Goal: Communication & Community: Answer question/provide support

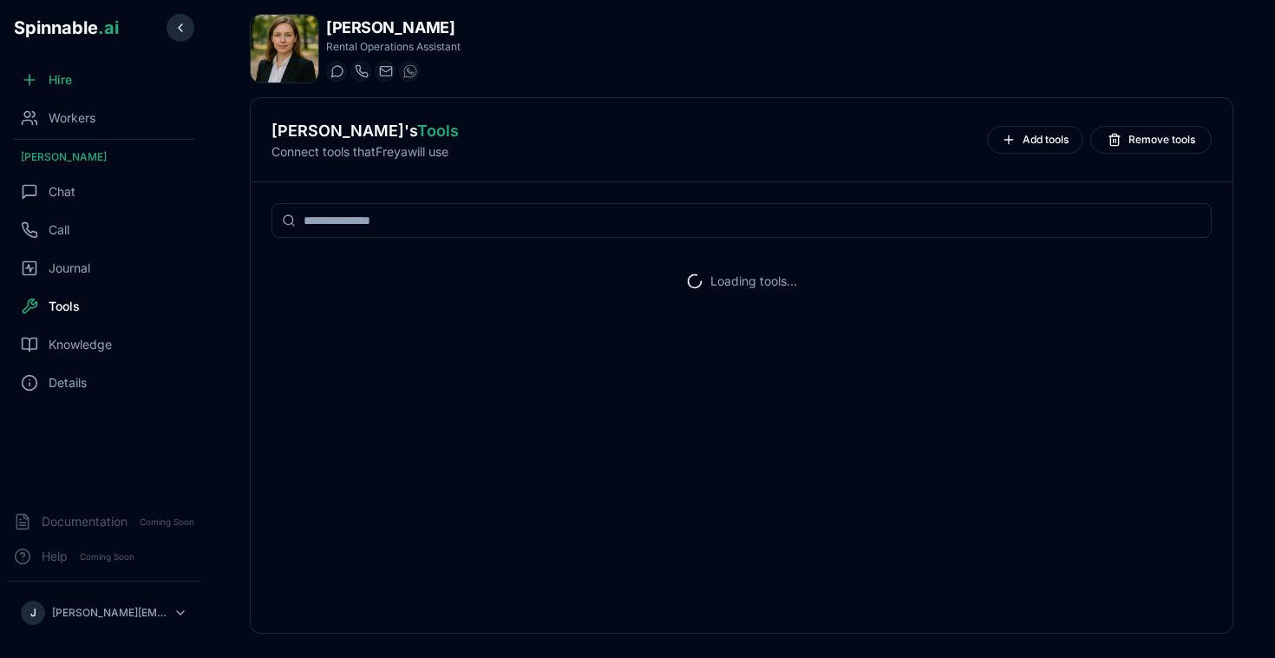
click at [186, 33] on button at bounding box center [181, 28] width 28 height 28
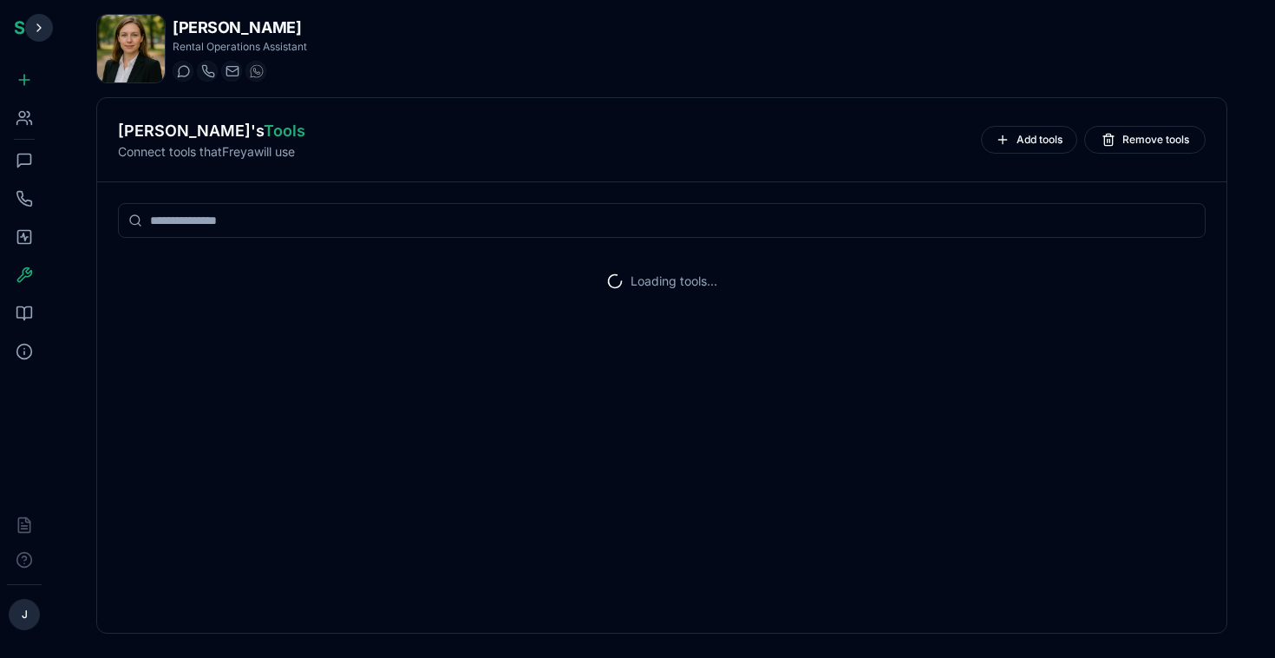
click at [41, 23] on button at bounding box center [39, 28] width 28 height 28
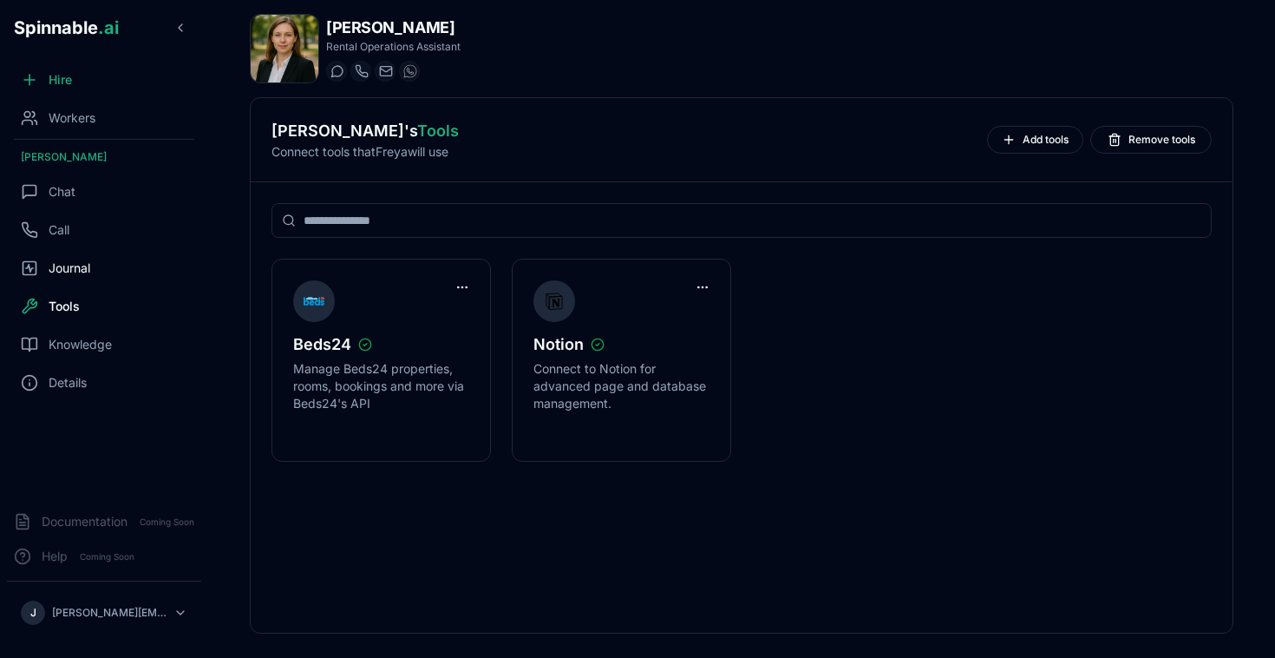
click at [72, 276] on span "Journal" at bounding box center [70, 267] width 42 height 17
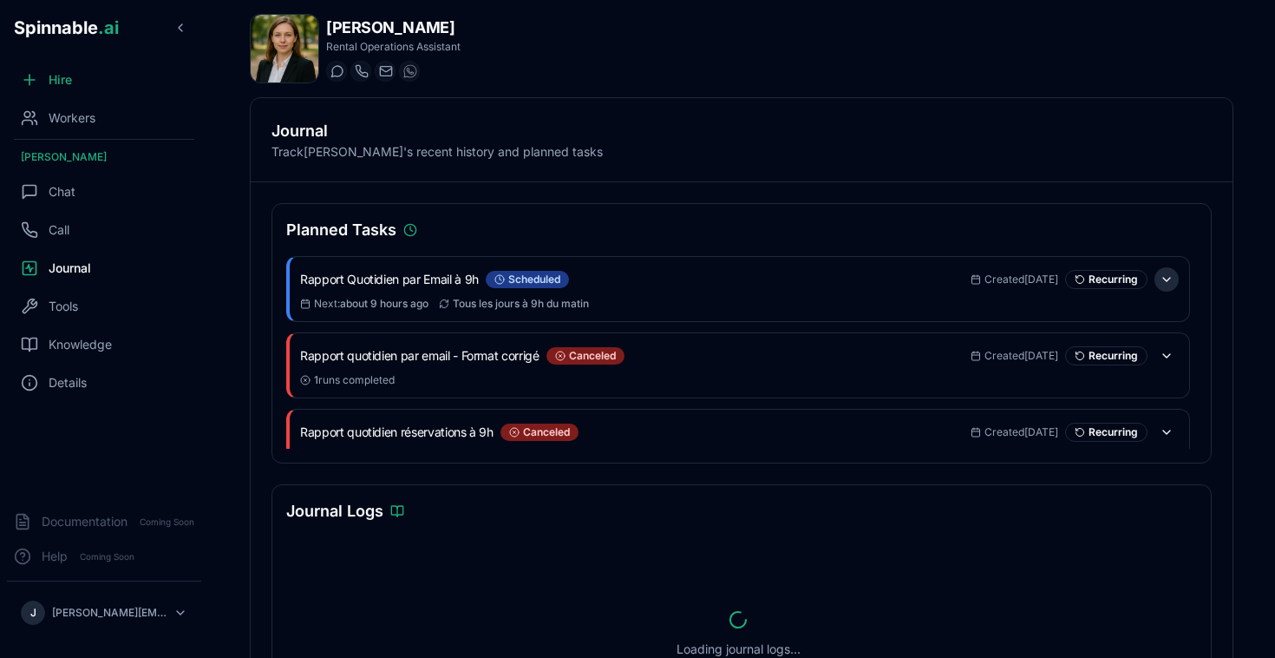
click at [1173, 285] on button at bounding box center [1167, 279] width 24 height 24
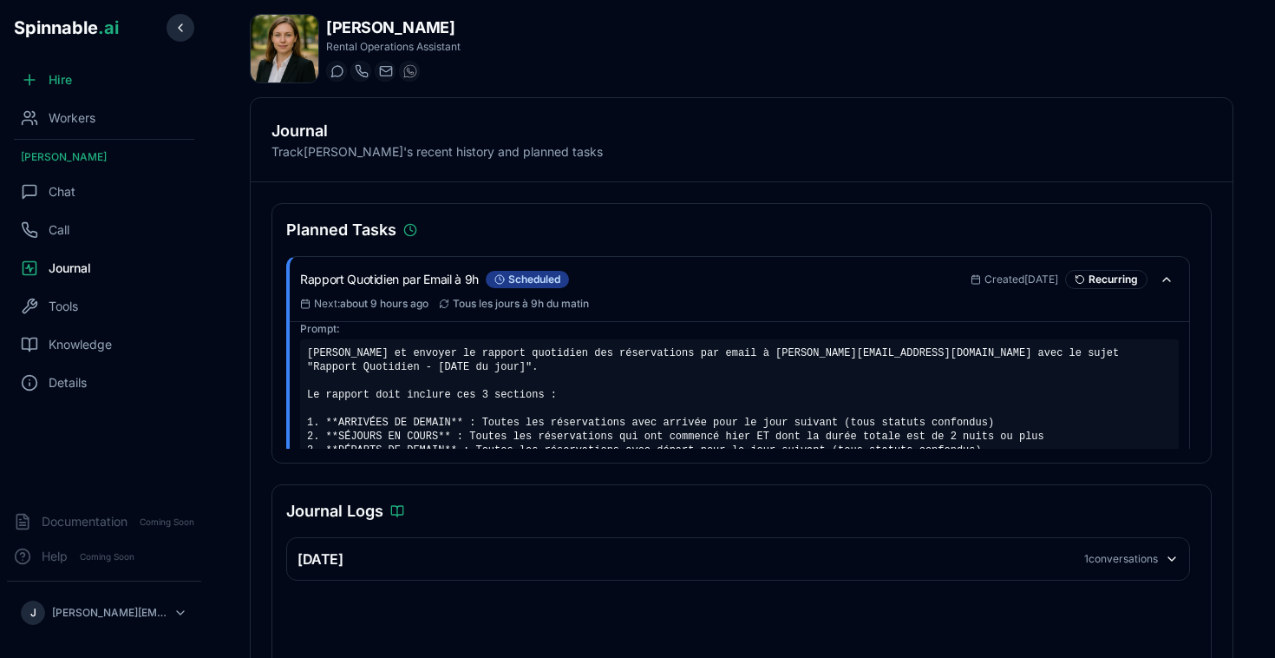
click at [180, 20] on button at bounding box center [181, 28] width 28 height 28
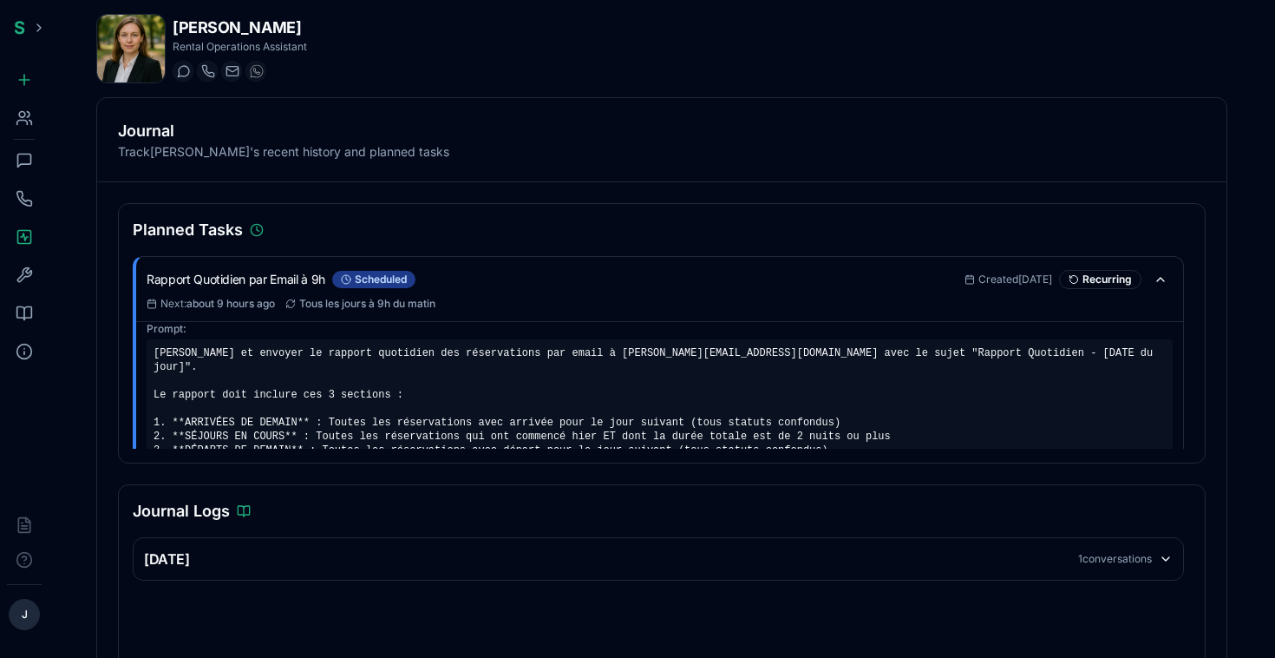
click at [23, 121] on icon at bounding box center [22, 123] width 10 height 4
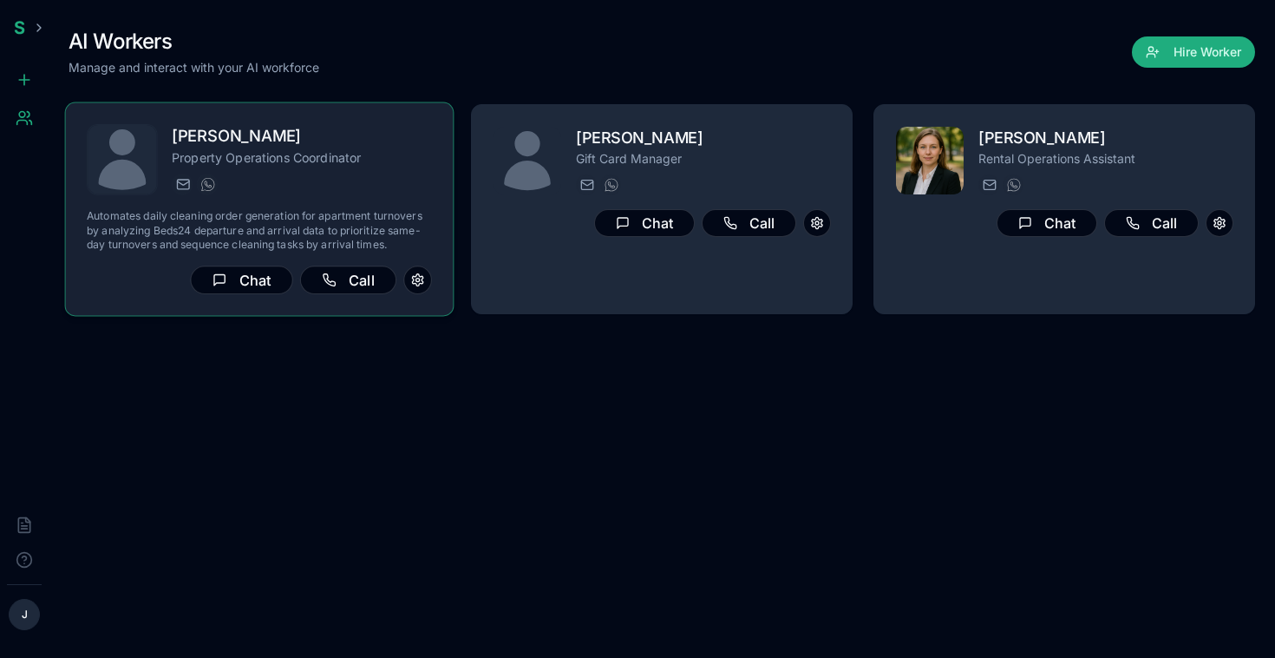
click at [268, 165] on p "Property Operations Coordinator" at bounding box center [302, 157] width 260 height 17
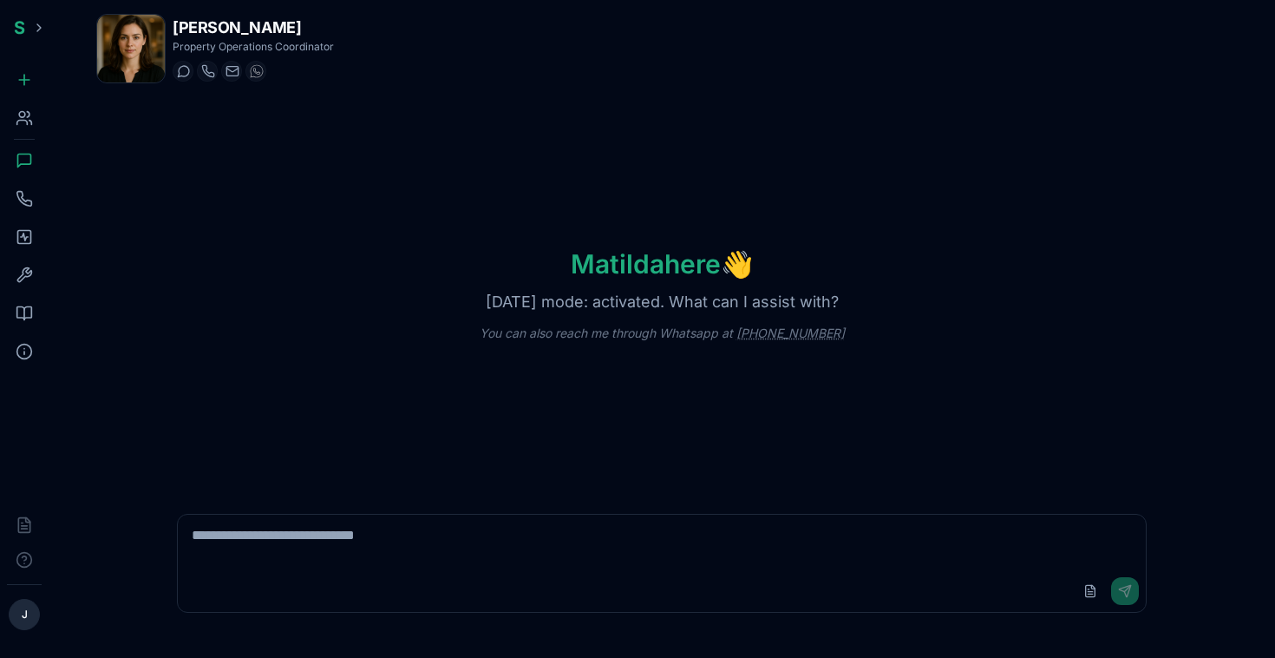
click at [25, 231] on rect at bounding box center [24, 237] width 13 height 13
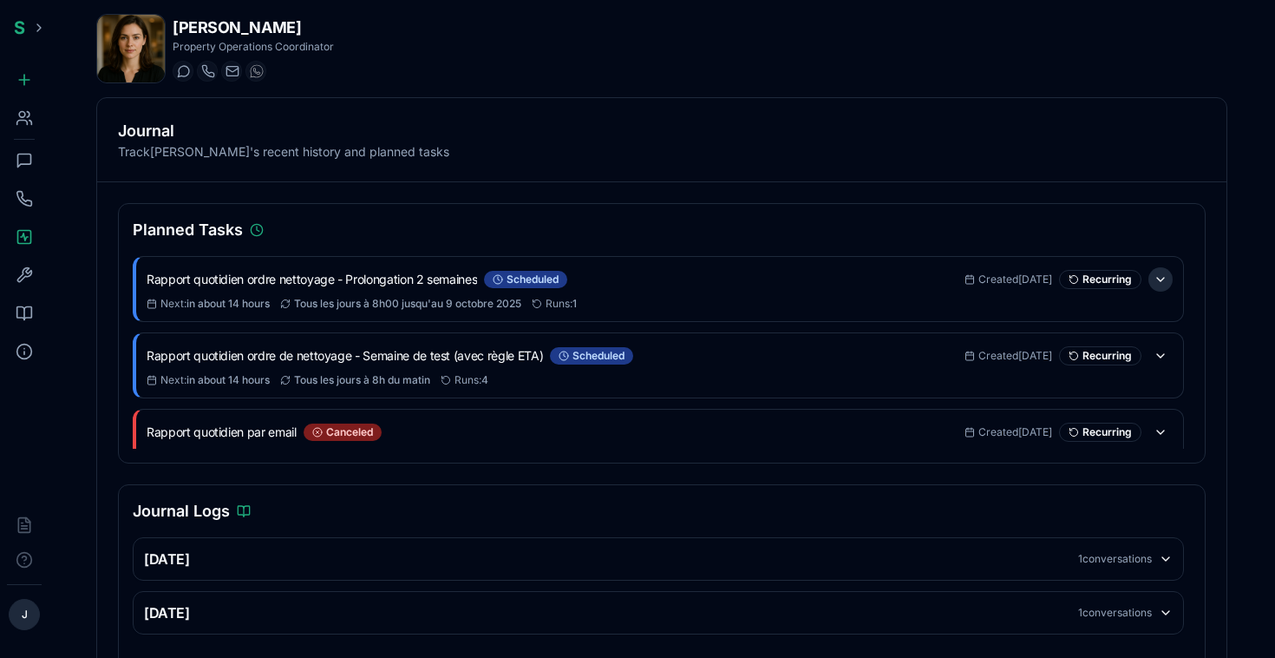
click at [1155, 279] on button at bounding box center [1160, 279] width 24 height 24
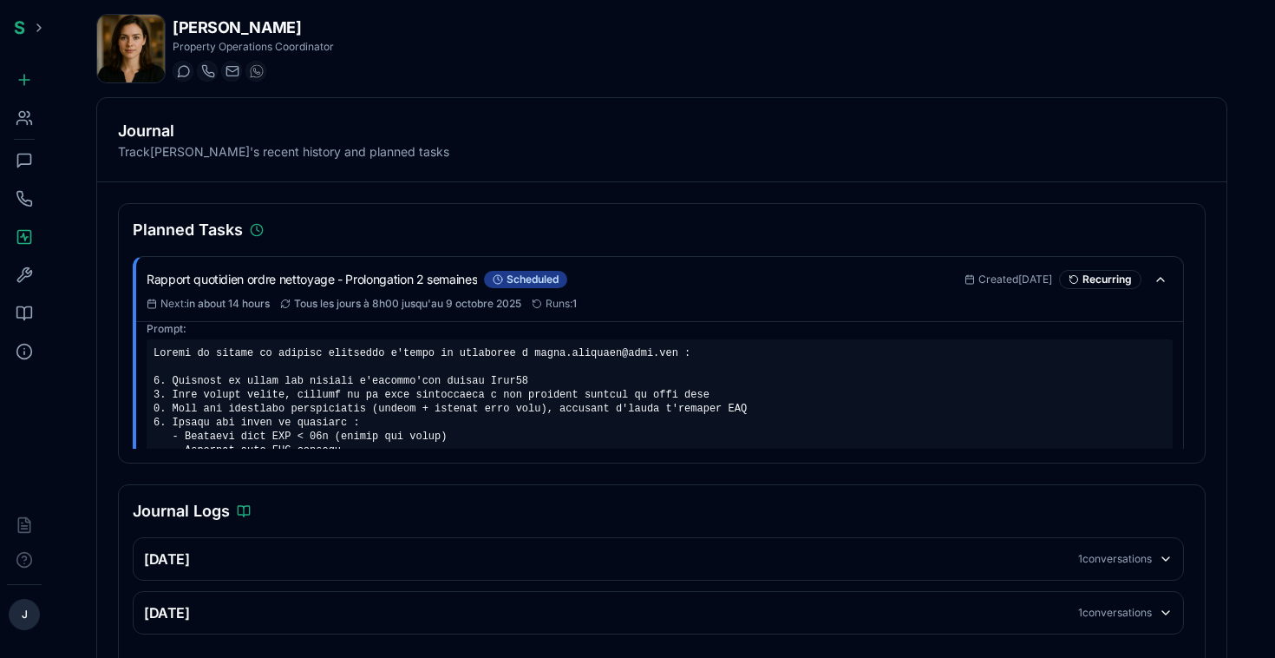
scroll to position [9, 0]
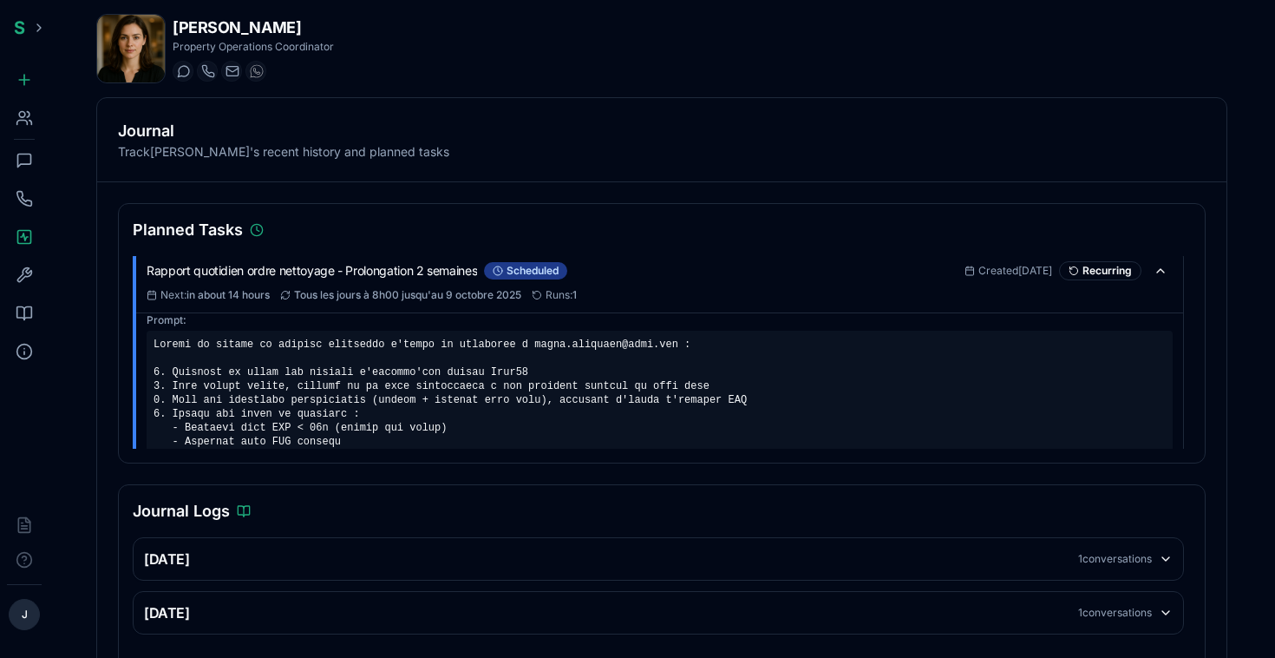
click at [586, 351] on div at bounding box center [660, 455] width 1026 height 250
click at [509, 376] on div at bounding box center [660, 455] width 1026 height 250
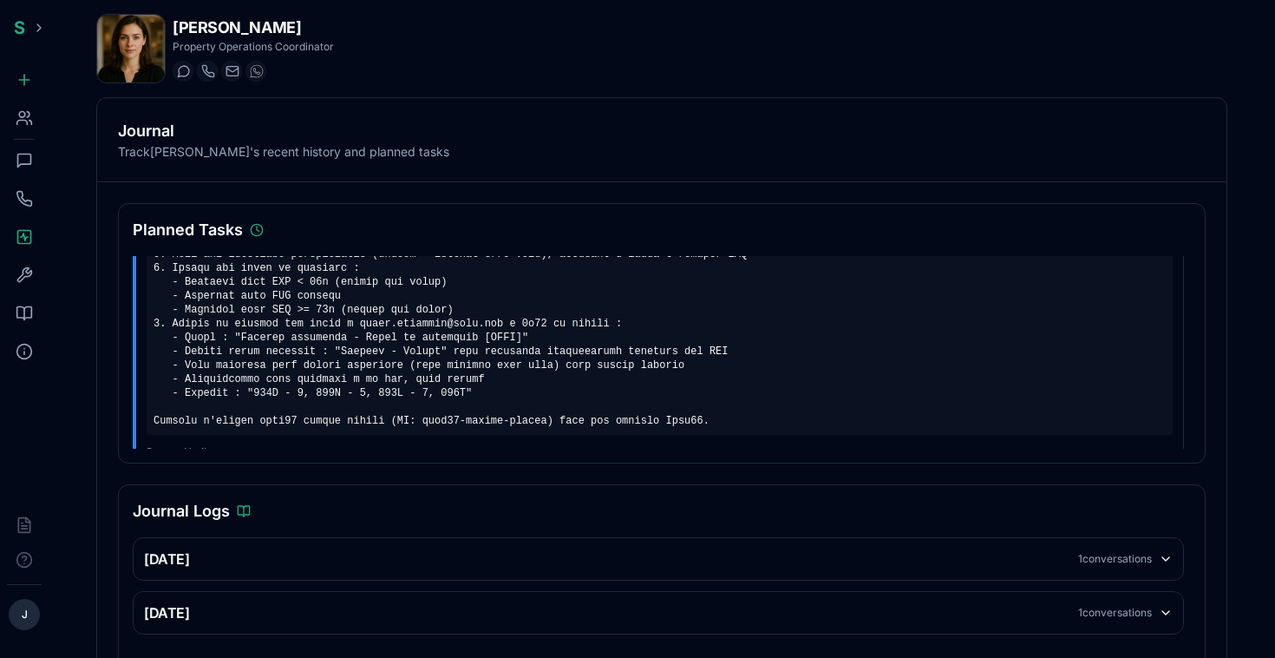
scroll to position [0, 0]
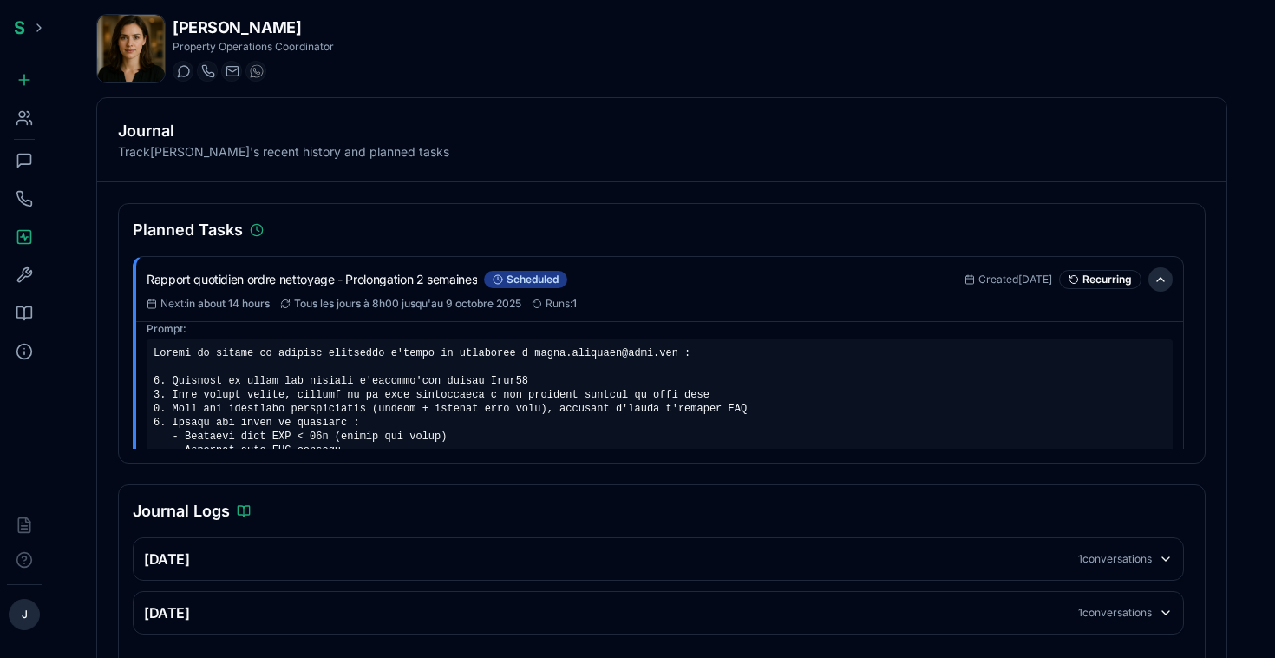
click at [1159, 285] on button at bounding box center [1160, 279] width 24 height 24
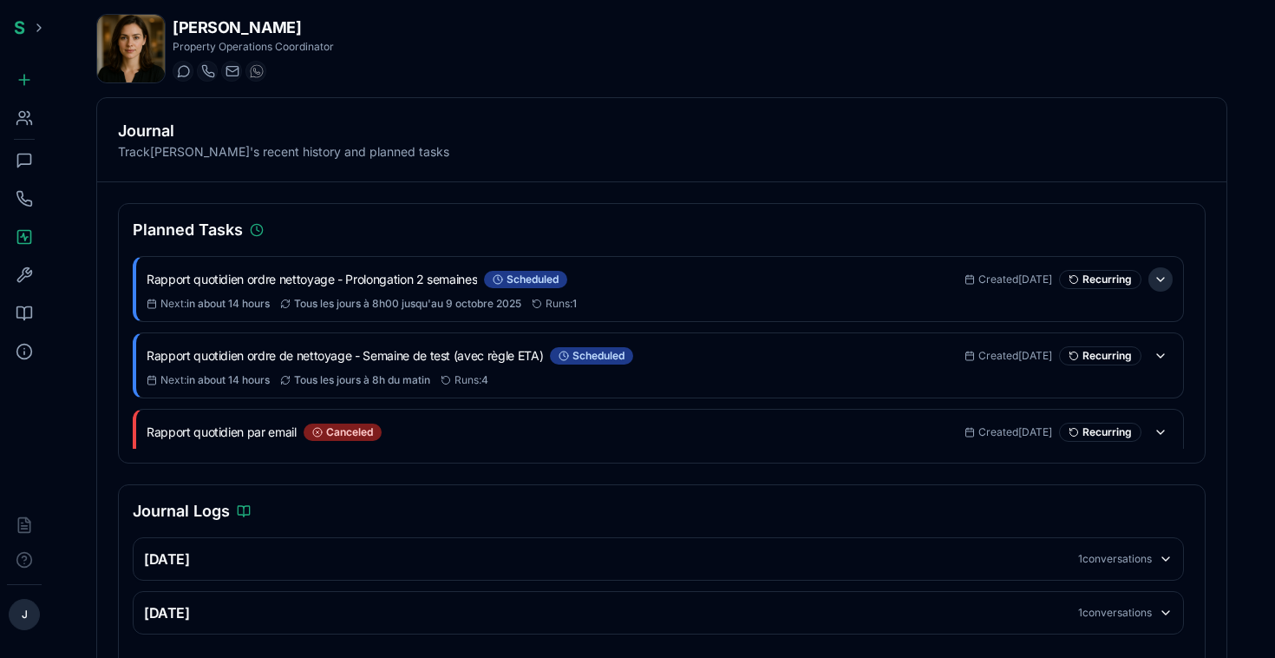
click at [1158, 278] on button at bounding box center [1160, 279] width 24 height 24
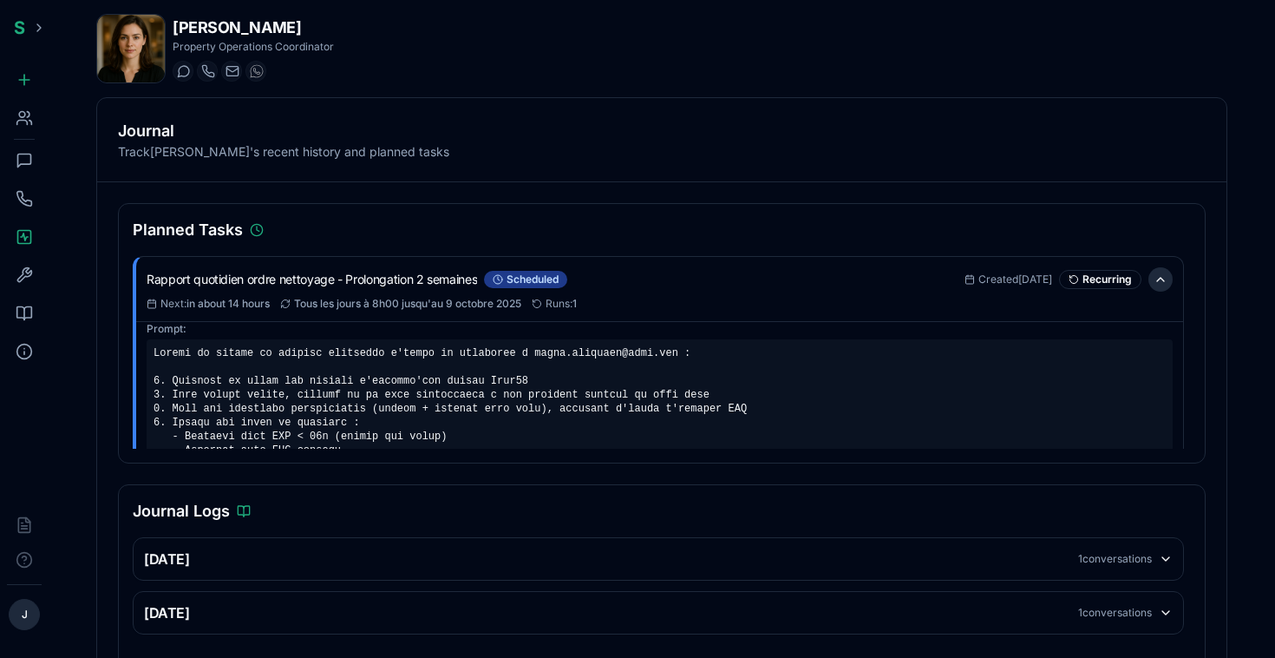
click at [1159, 285] on button at bounding box center [1160, 279] width 24 height 24
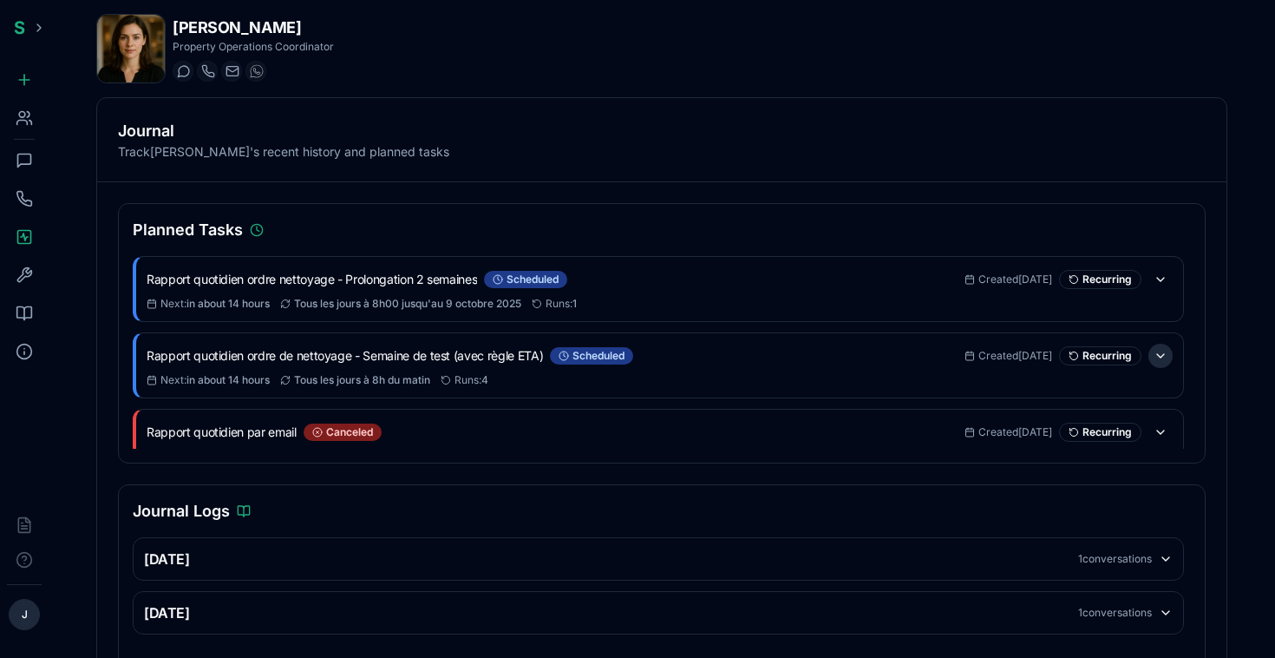
click at [1159, 358] on button at bounding box center [1160, 356] width 24 height 24
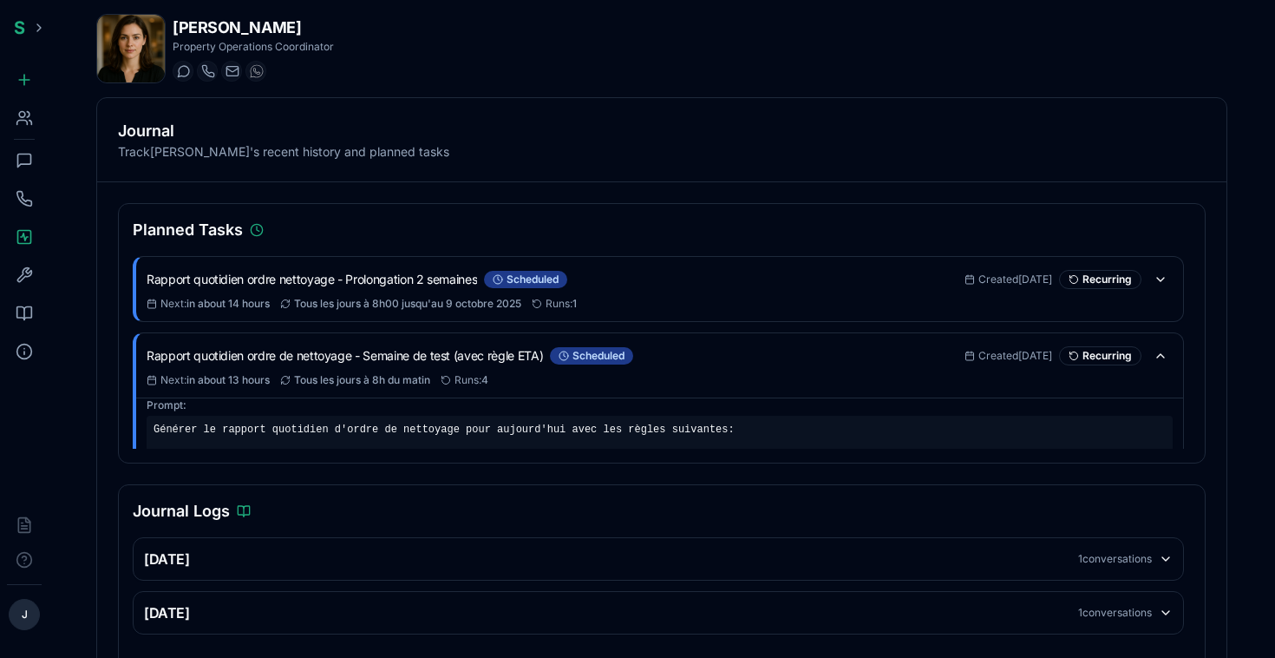
click at [1121, 357] on span "Recurring" at bounding box center [1107, 356] width 49 height 14
click at [1070, 354] on icon at bounding box center [1071, 353] width 3 height 3
drag, startPoint x: 149, startPoint y: 357, endPoint x: 557, endPoint y: 337, distance: 408.1
click at [557, 337] on div "Rapport quotidien ordre de nettoyage - Semaine de test (avec règle ETA) schedul…" at bounding box center [659, 365] width 1047 height 64
copy div "Rapport quotidien ordre de nettoyage - Semaine de test (avec règle ETA)"
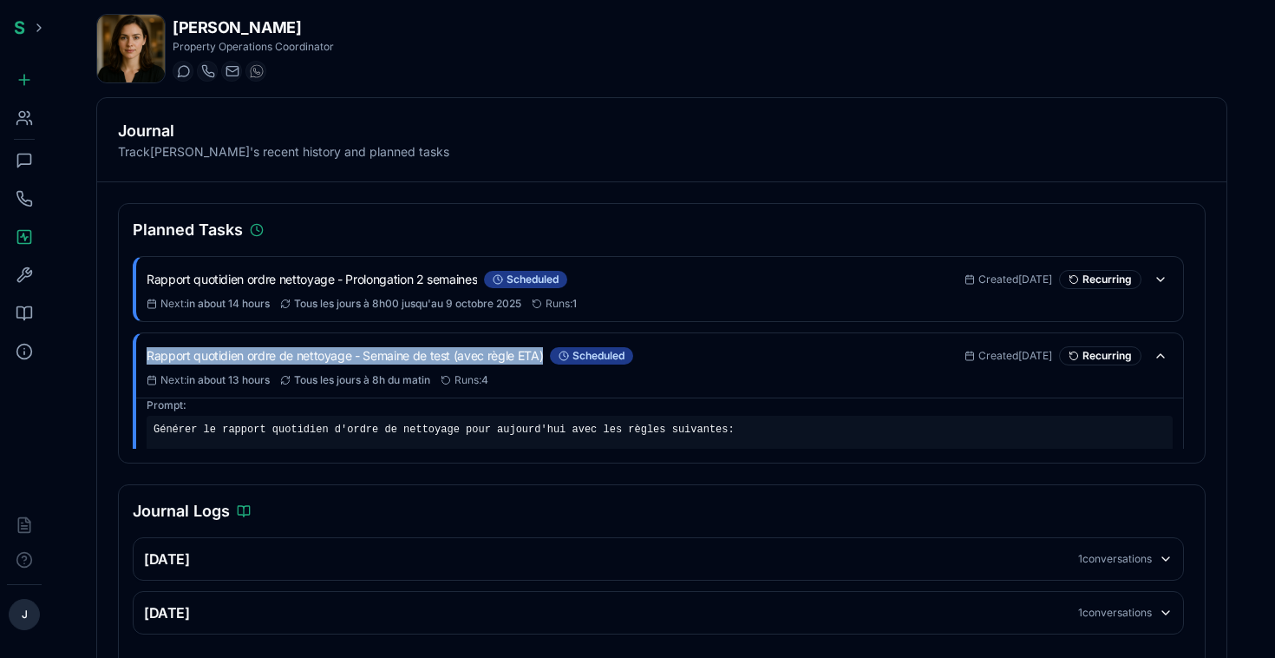
click at [32, 29] on button at bounding box center [39, 28] width 28 height 28
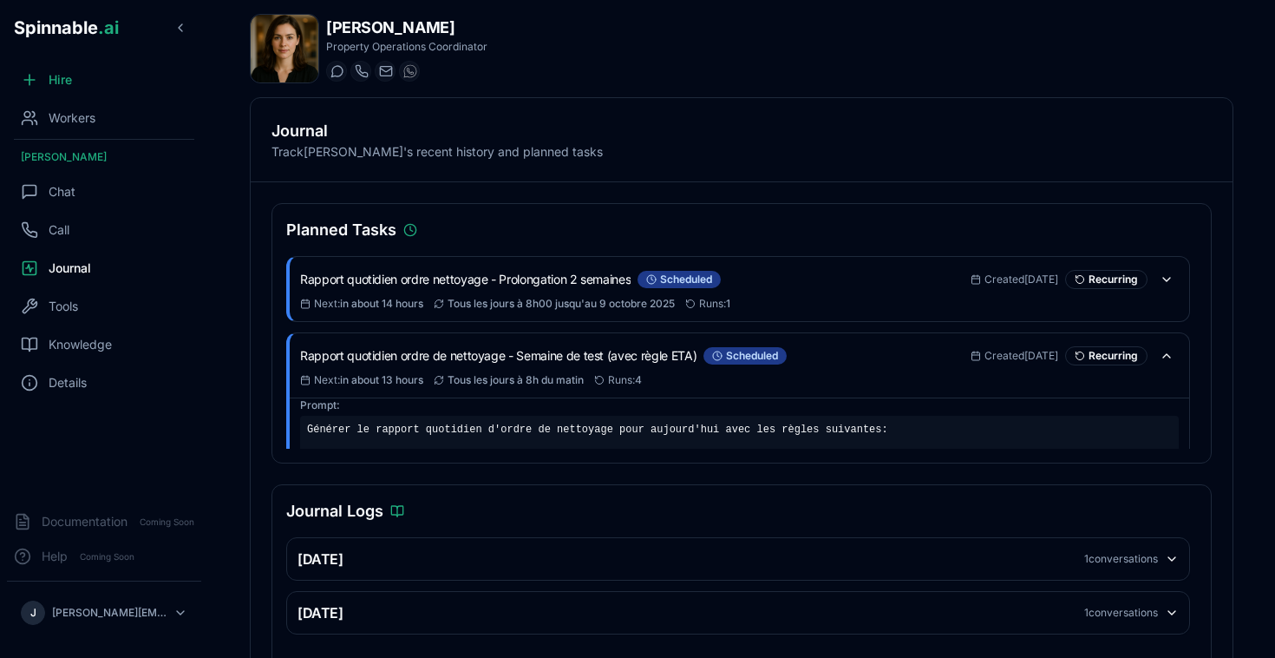
click at [44, 26] on span "Spinnable .ai" at bounding box center [66, 27] width 105 height 21
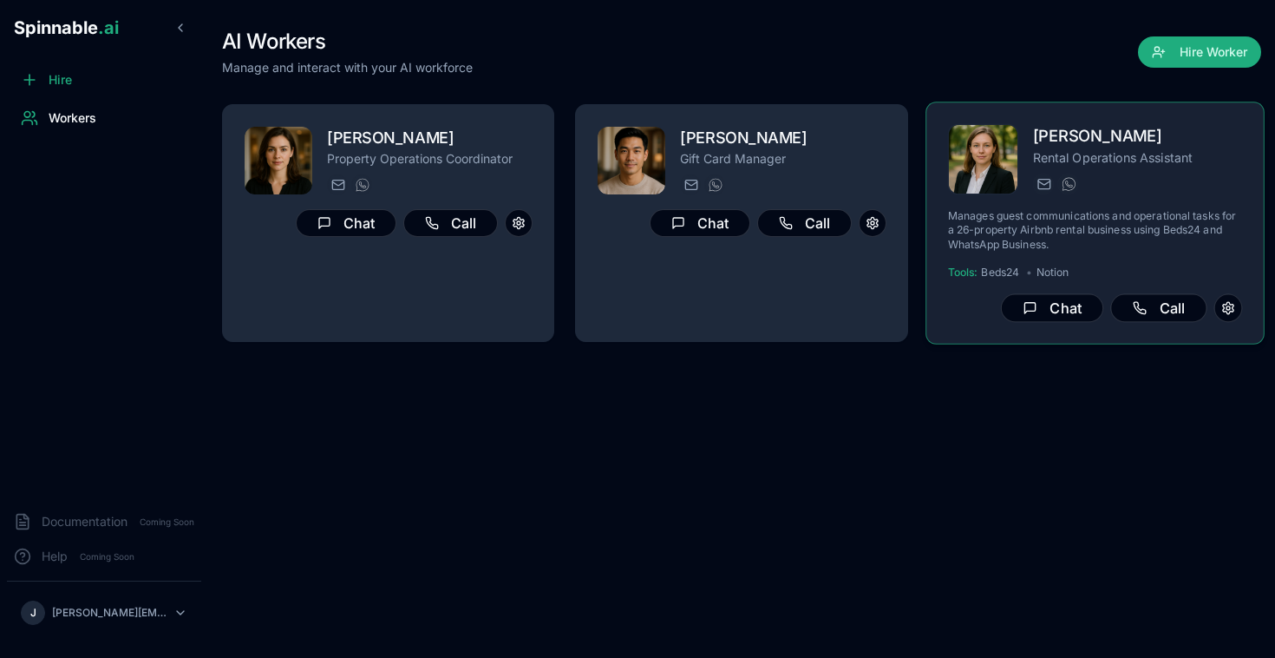
click at [1045, 145] on h2 "Freya Costa" at bounding box center [1137, 136] width 210 height 25
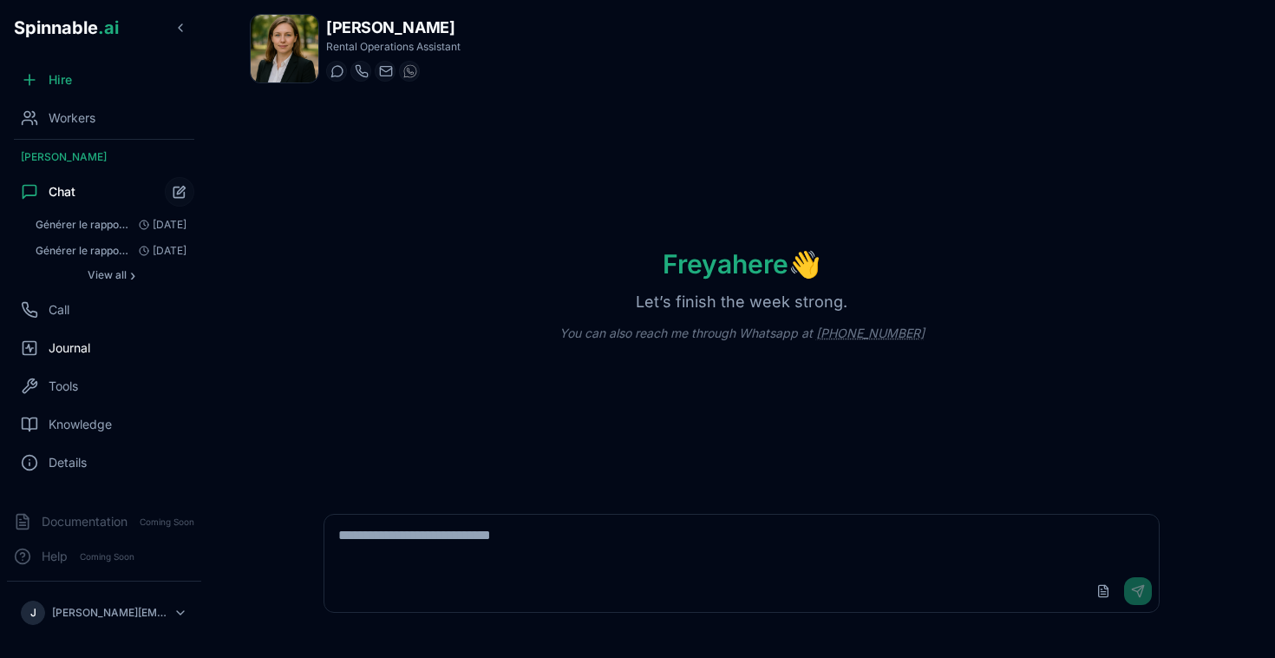
click at [72, 351] on span "Journal" at bounding box center [70, 347] width 42 height 17
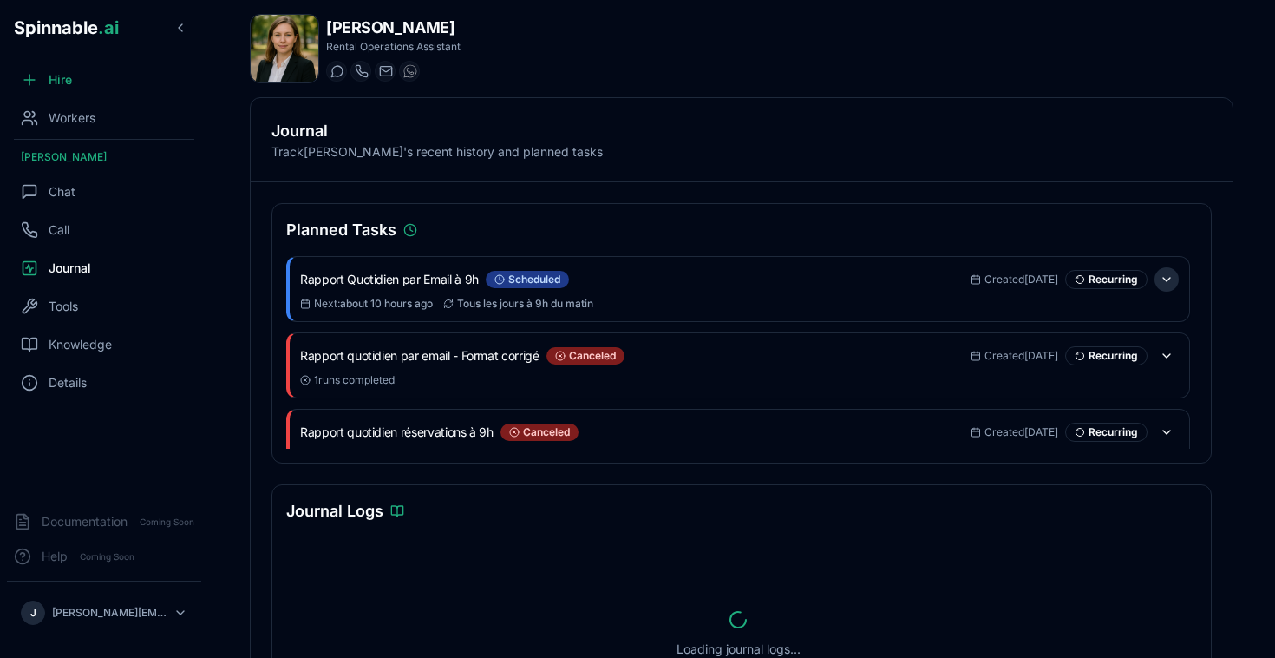
click at [1167, 285] on button at bounding box center [1167, 279] width 24 height 24
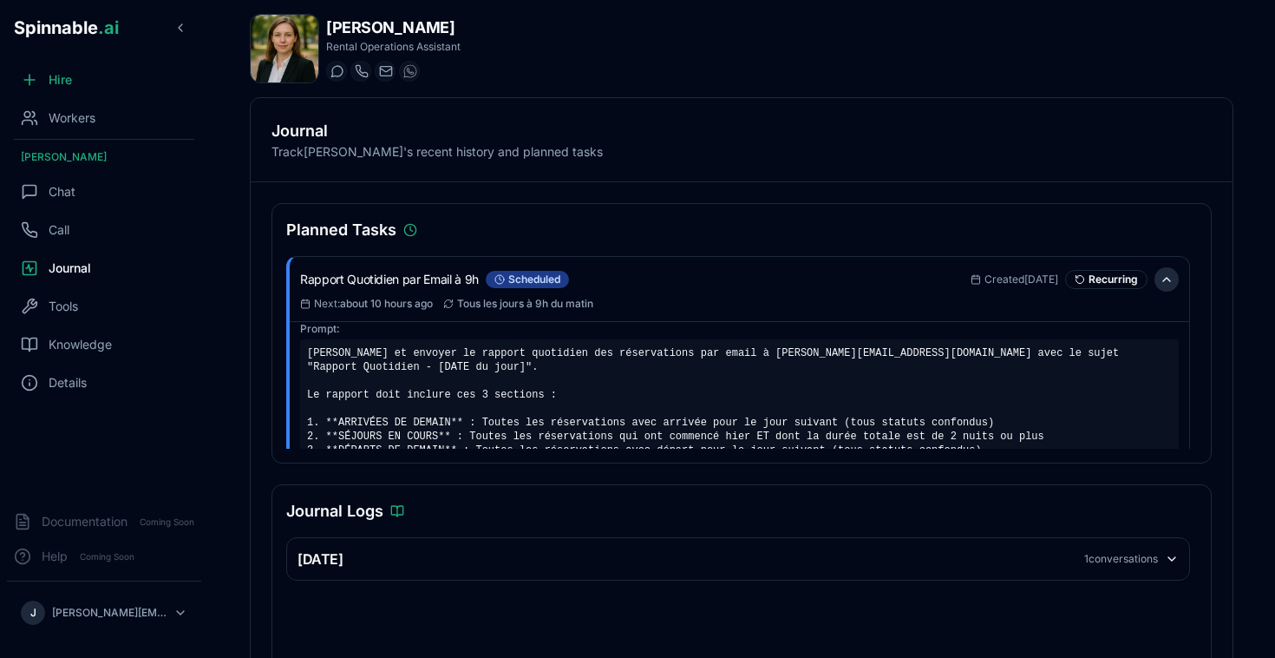
click at [1162, 277] on button at bounding box center [1167, 279] width 24 height 24
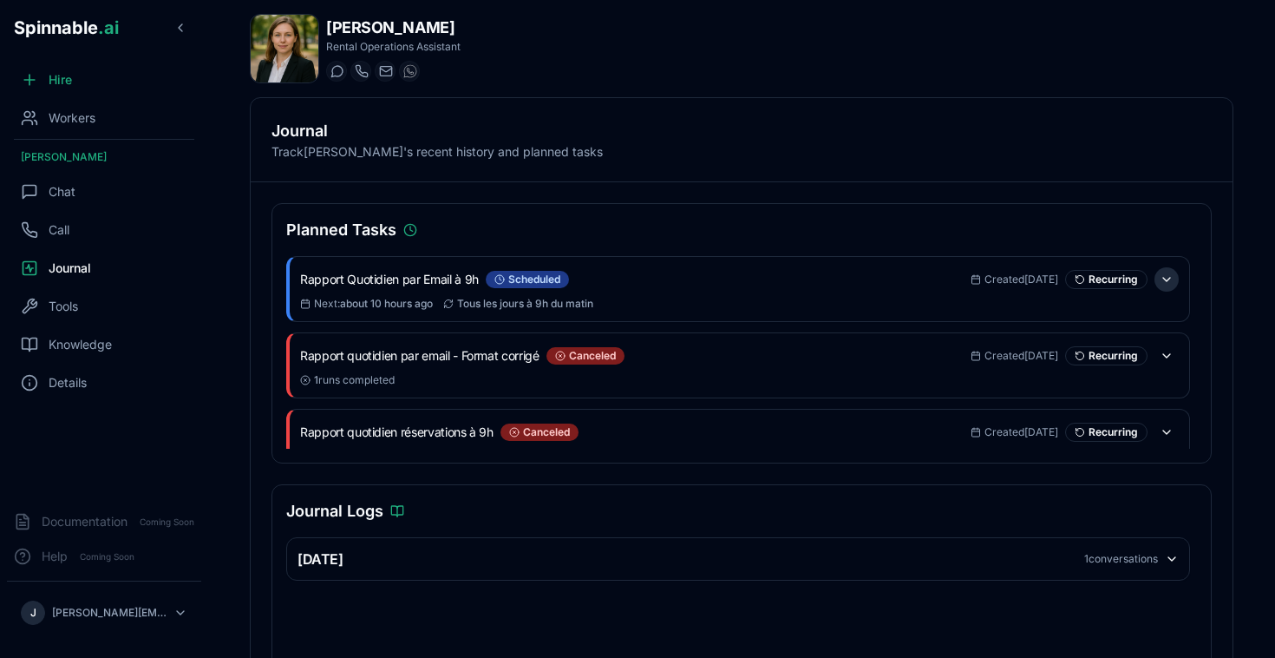
click at [1168, 283] on button at bounding box center [1167, 279] width 24 height 24
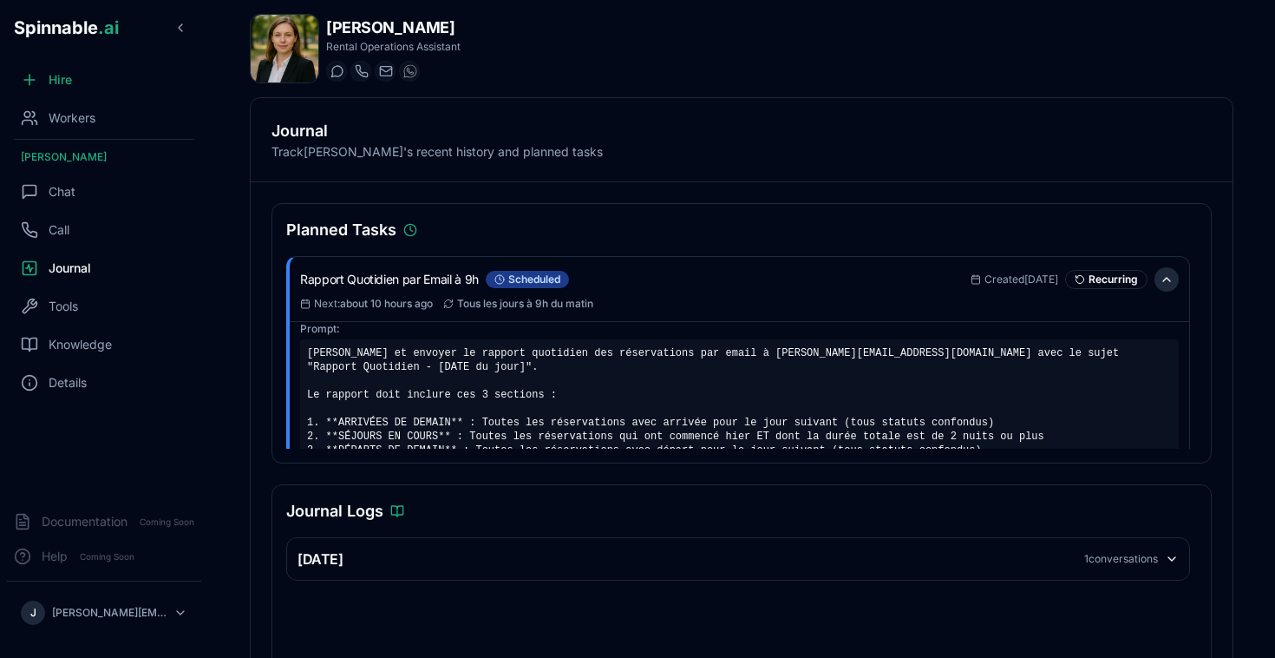
click at [1170, 278] on button at bounding box center [1167, 279] width 24 height 24
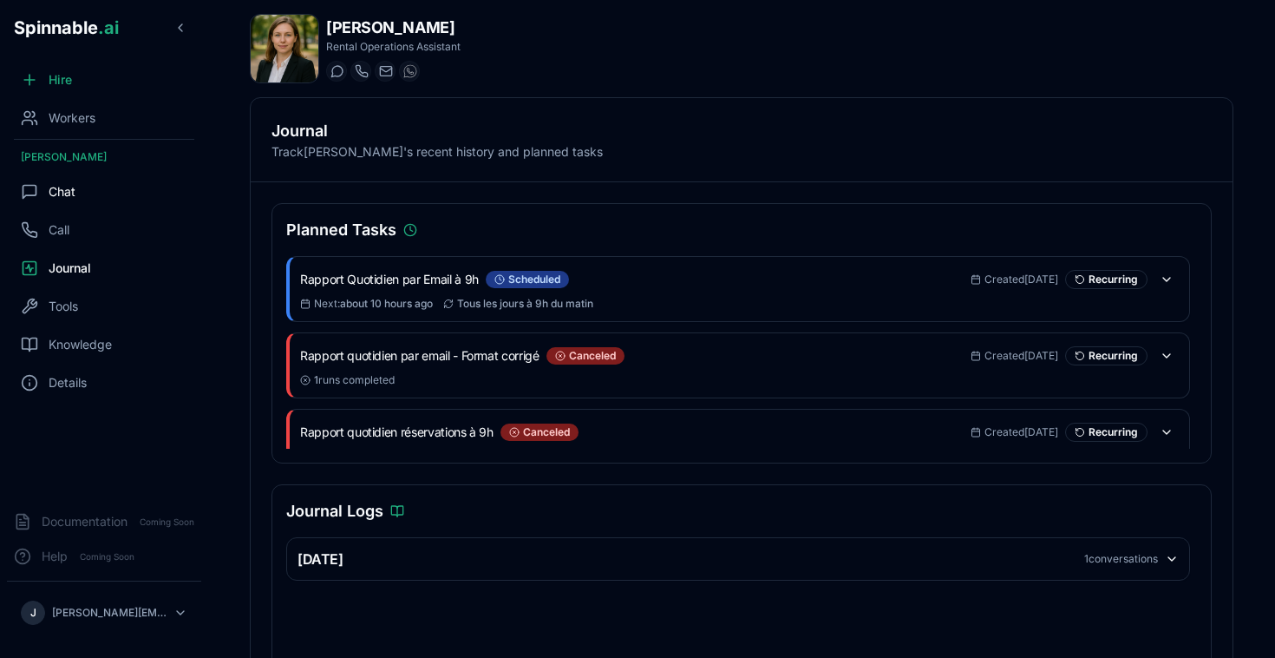
click at [80, 186] on div "Chat" at bounding box center [104, 191] width 194 height 35
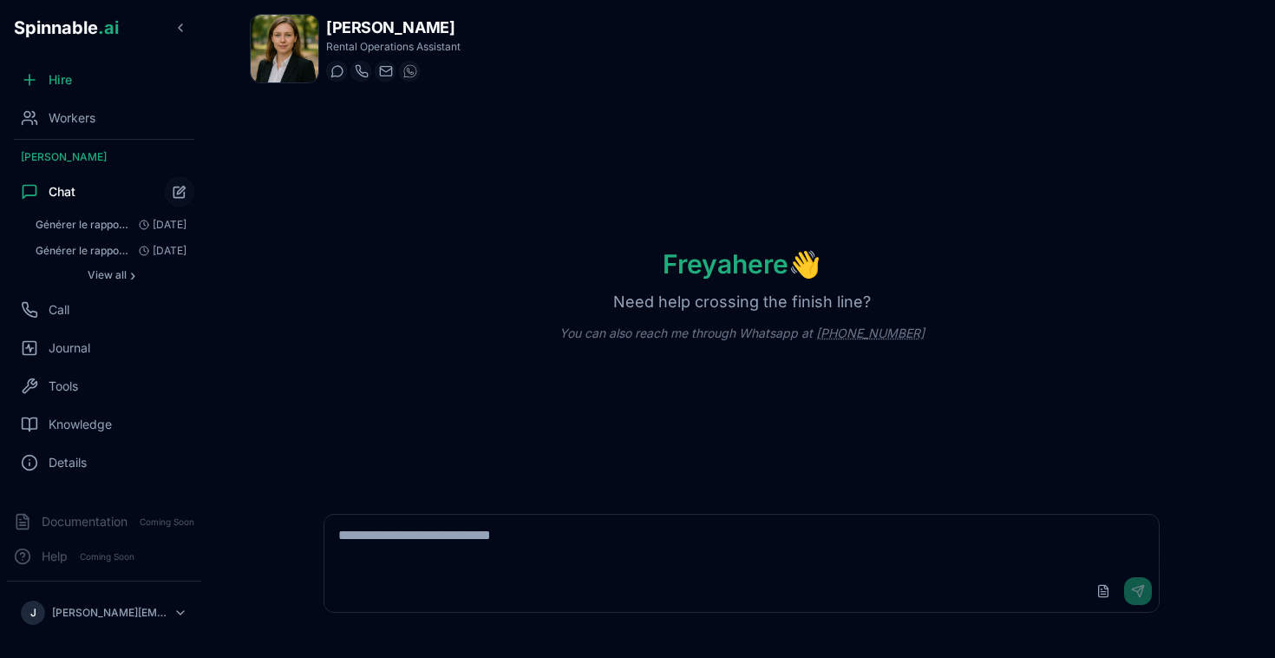
click at [596, 553] on textarea at bounding box center [741, 542] width 835 height 56
click at [78, 416] on span "Knowledge" at bounding box center [80, 424] width 63 height 17
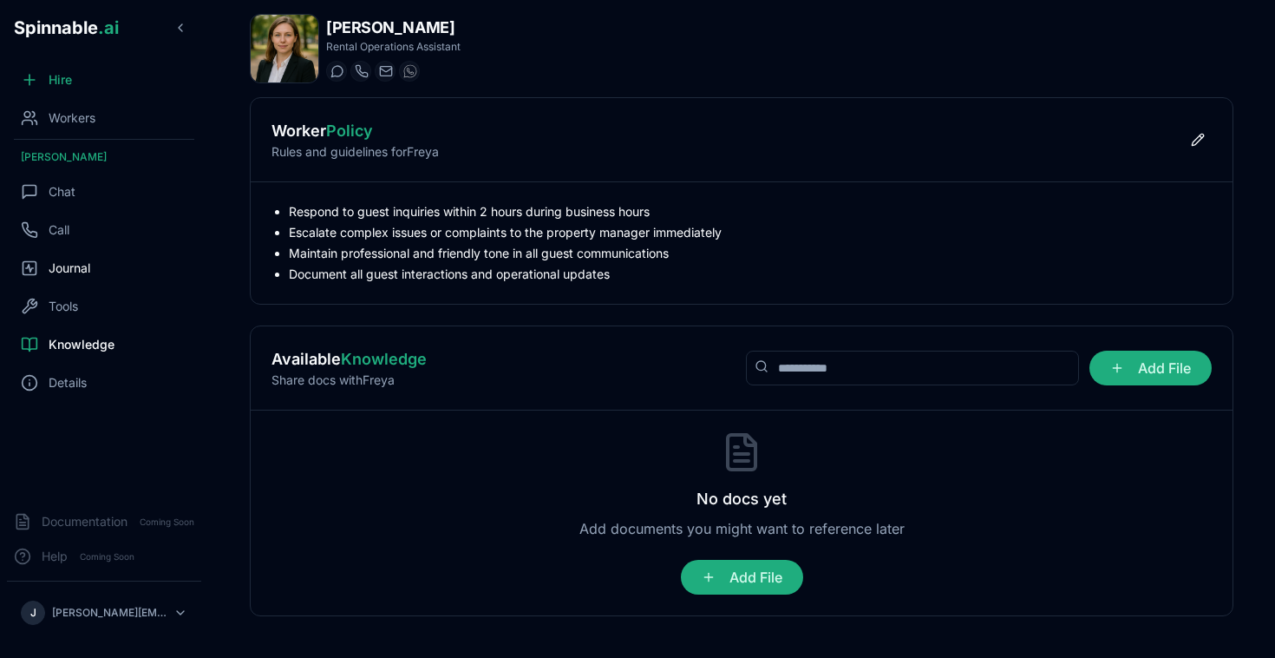
click at [75, 262] on span "Journal" at bounding box center [70, 267] width 42 height 17
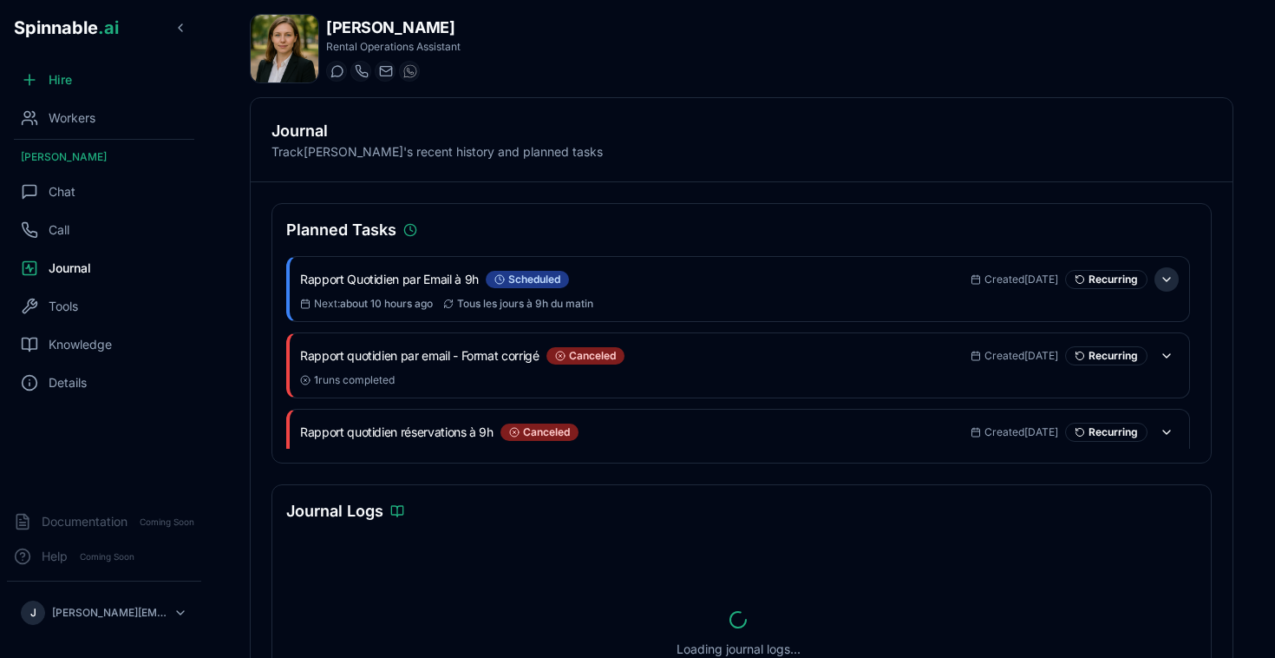
click at [1174, 278] on button at bounding box center [1167, 279] width 24 height 24
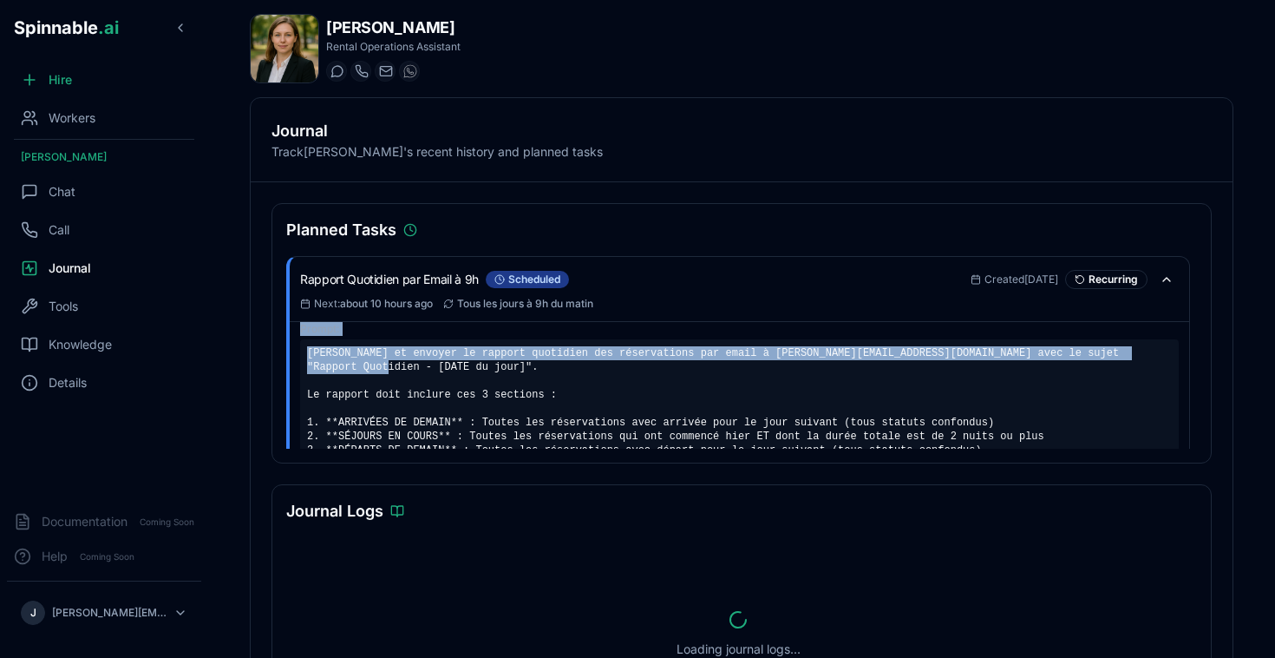
drag, startPoint x: 604, startPoint y: 304, endPoint x: 556, endPoint y: 362, distance: 75.2
click at [556, 362] on div "Rapport Quotidien par Email à 9h scheduled Created 1 day ago Recurring Next : a…" at bounding box center [738, 418] width 904 height 324
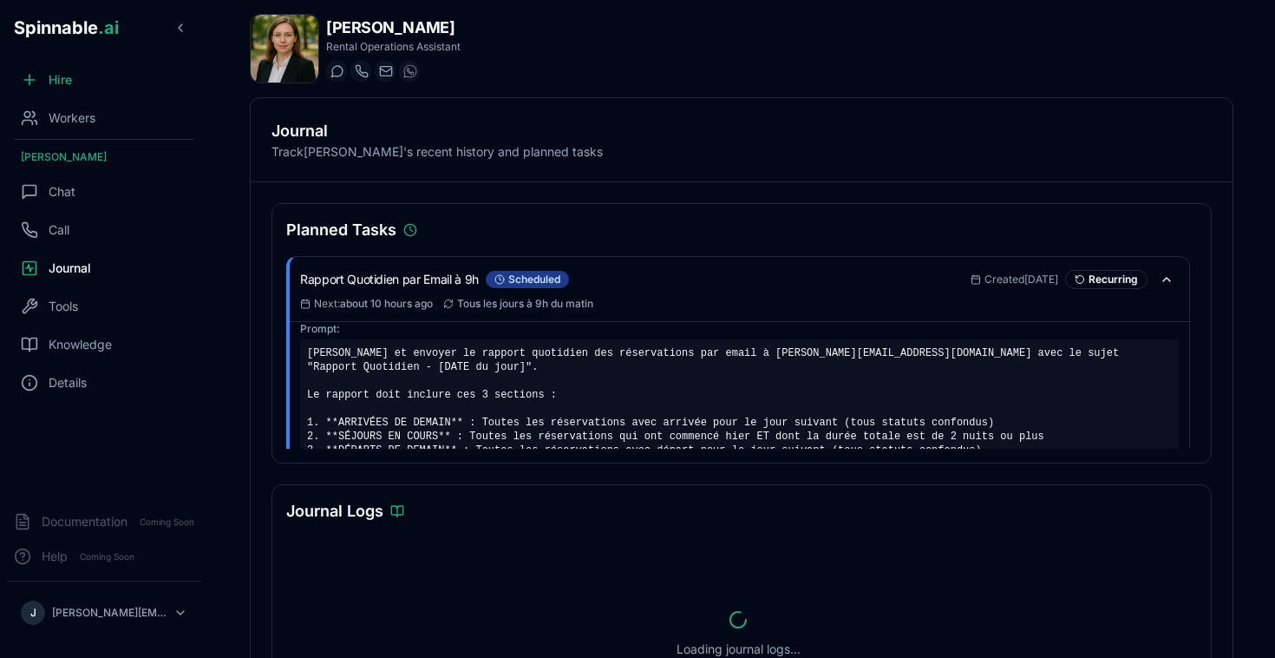
click at [719, 321] on div "Prompt: Générer et envoyer le rapport quotidien des réservations par email à jo…" at bounding box center [740, 450] width 900 height 258
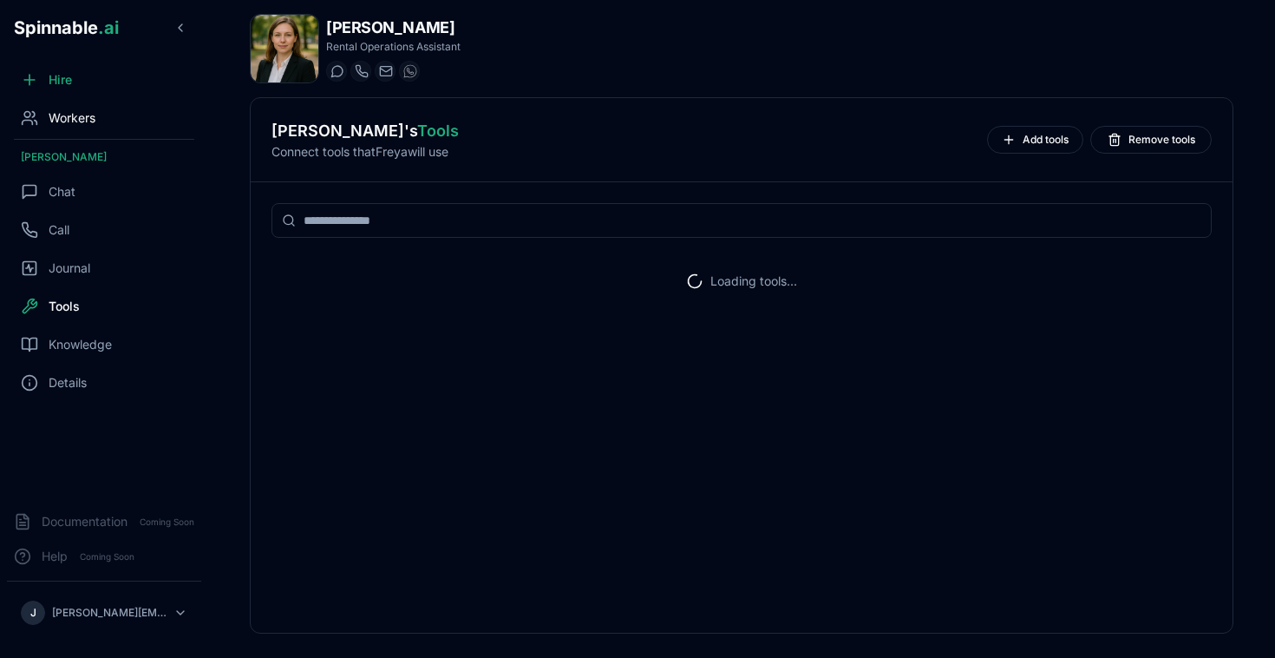
click at [57, 120] on span "Workers" at bounding box center [72, 117] width 47 height 17
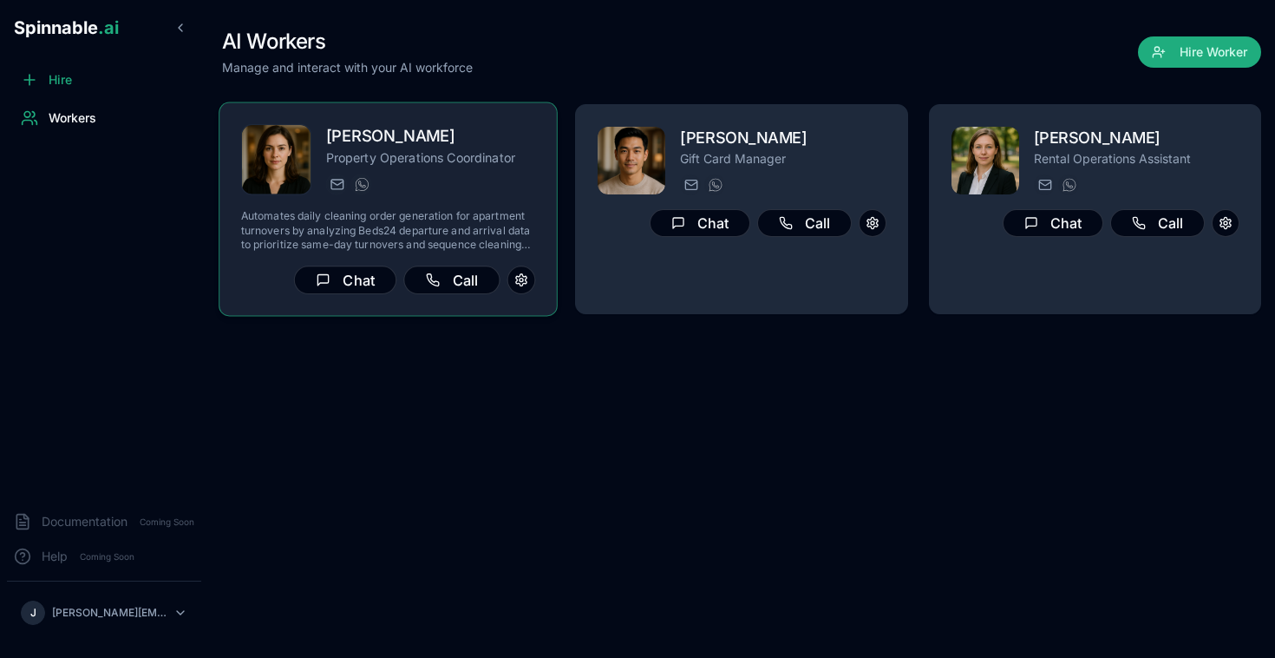
click at [485, 149] on p "Property Operations Coordinator" at bounding box center [431, 157] width 210 height 17
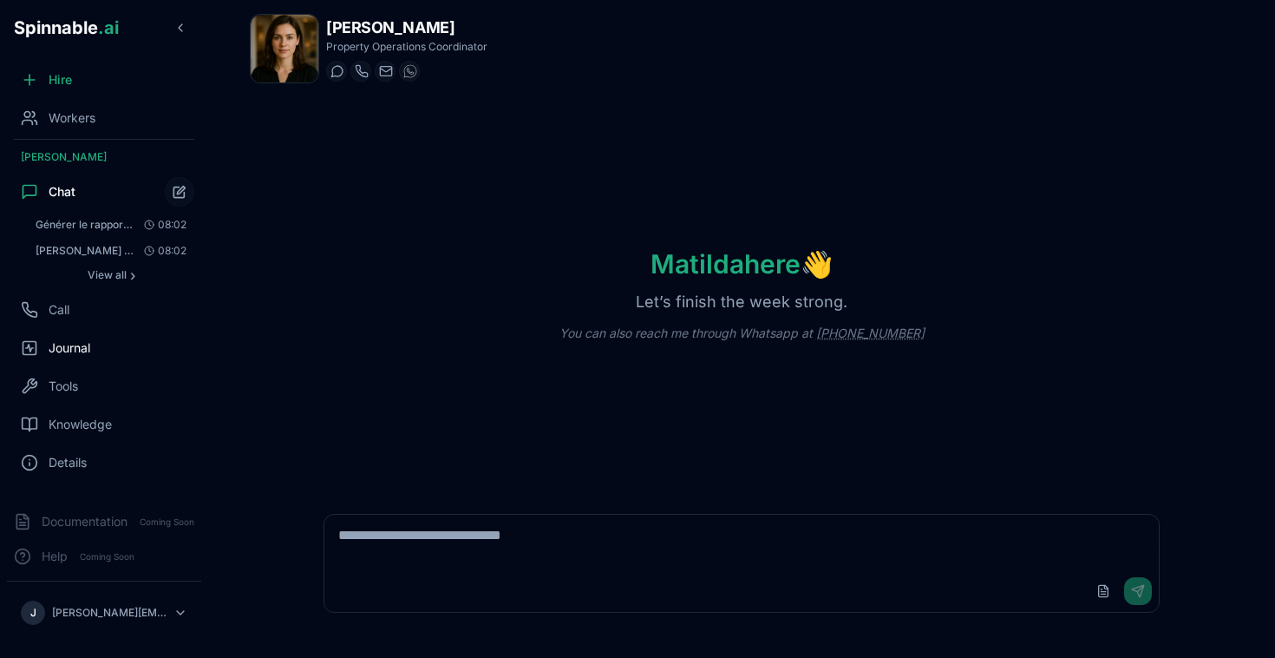
click at [95, 352] on div "Journal" at bounding box center [104, 347] width 194 height 35
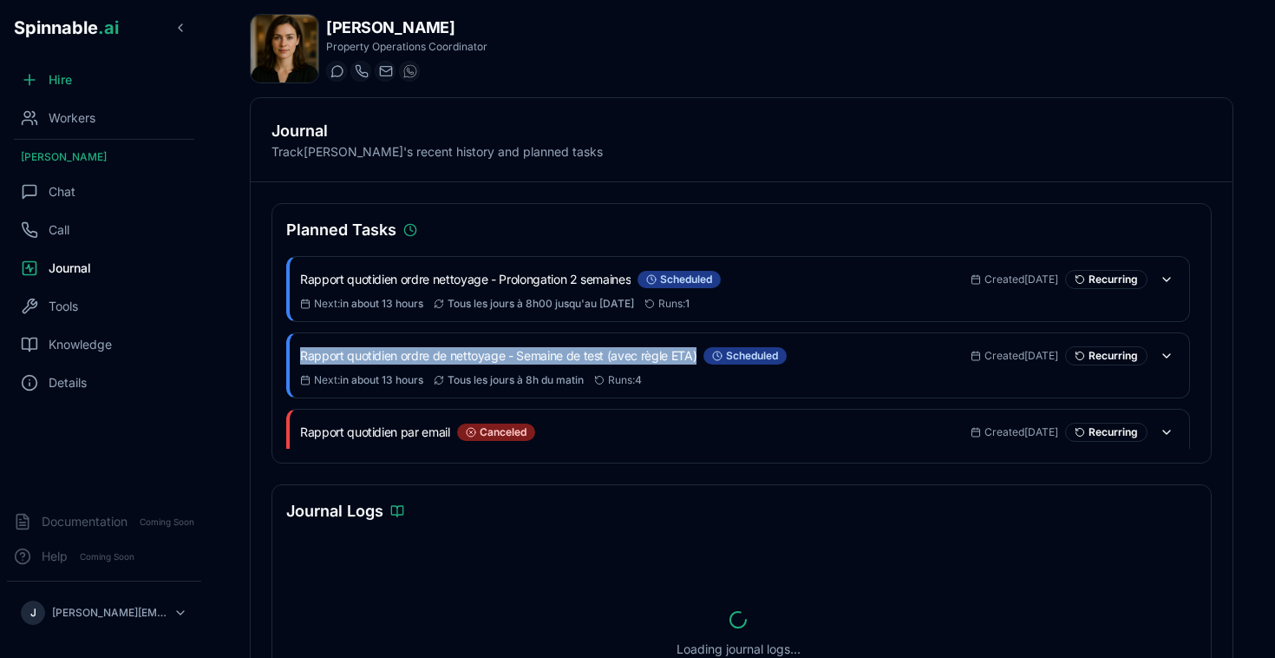
drag, startPoint x: 695, startPoint y: 353, endPoint x: 285, endPoint y: 348, distance: 409.5
click at [286, 348] on div "Rapport quotidien ordre de nettoyage - Semaine de test (avec règle ETA) schedul…" at bounding box center [738, 365] width 904 height 66
copy h3 "Rapport quotidien ordre de nettoyage - Semaine de test (avec règle ETA)"
click at [111, 182] on div "Chat" at bounding box center [104, 191] width 194 height 35
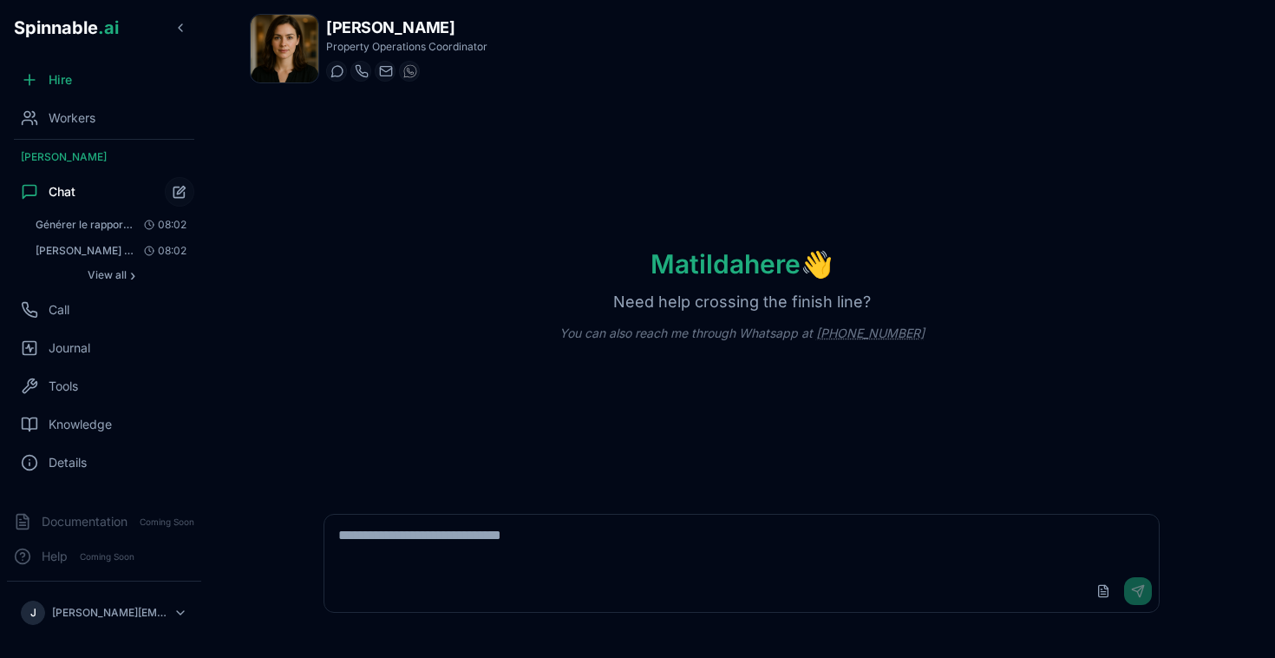
click at [559, 548] on textarea at bounding box center [741, 542] width 835 height 56
paste textarea "**********"
type textarea "**********"
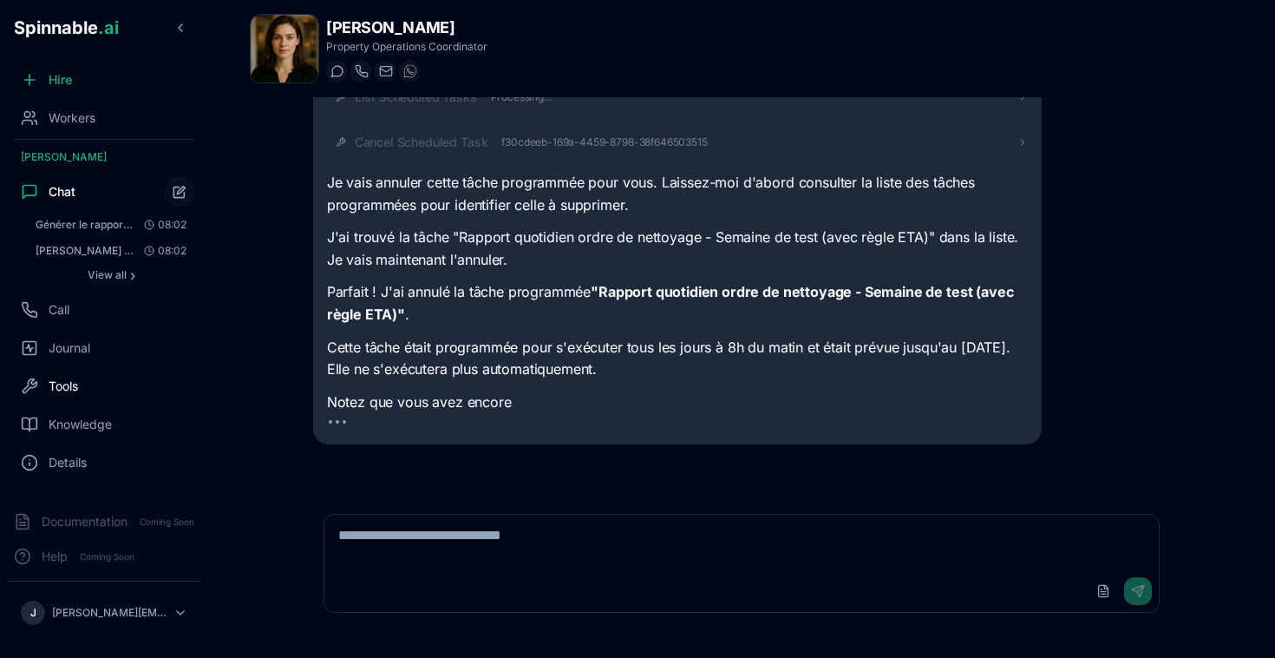
scroll to position [128, 0]
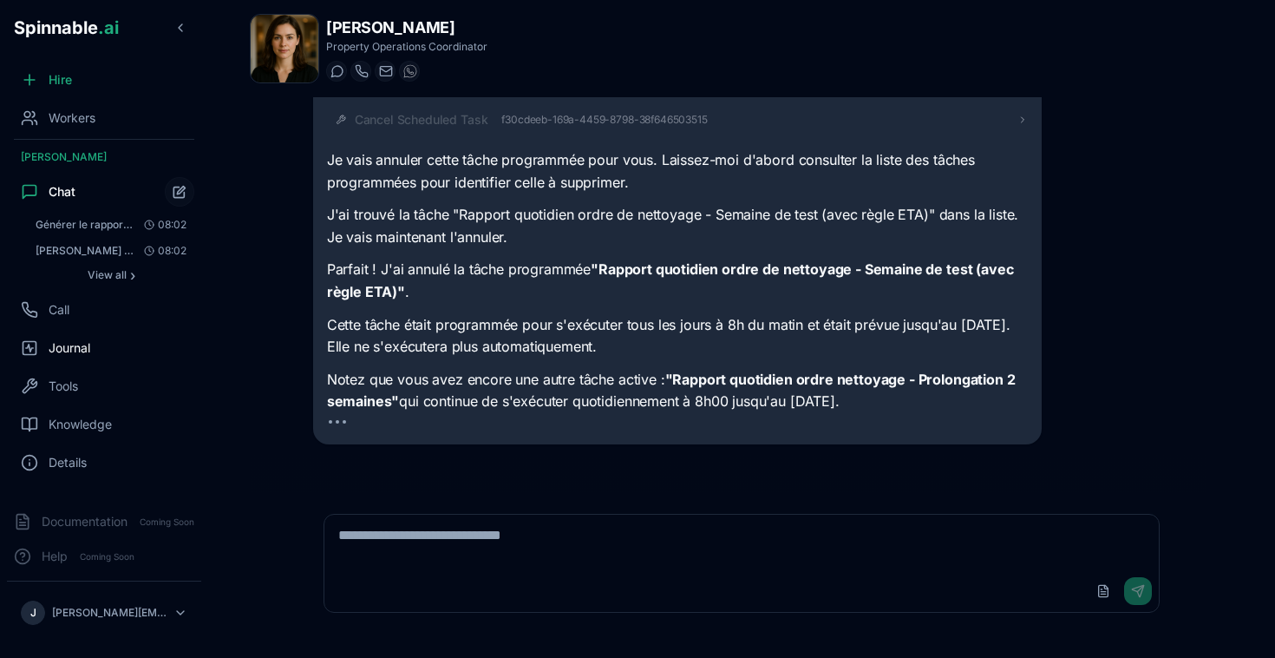
click at [68, 358] on div "Journal" at bounding box center [104, 347] width 194 height 35
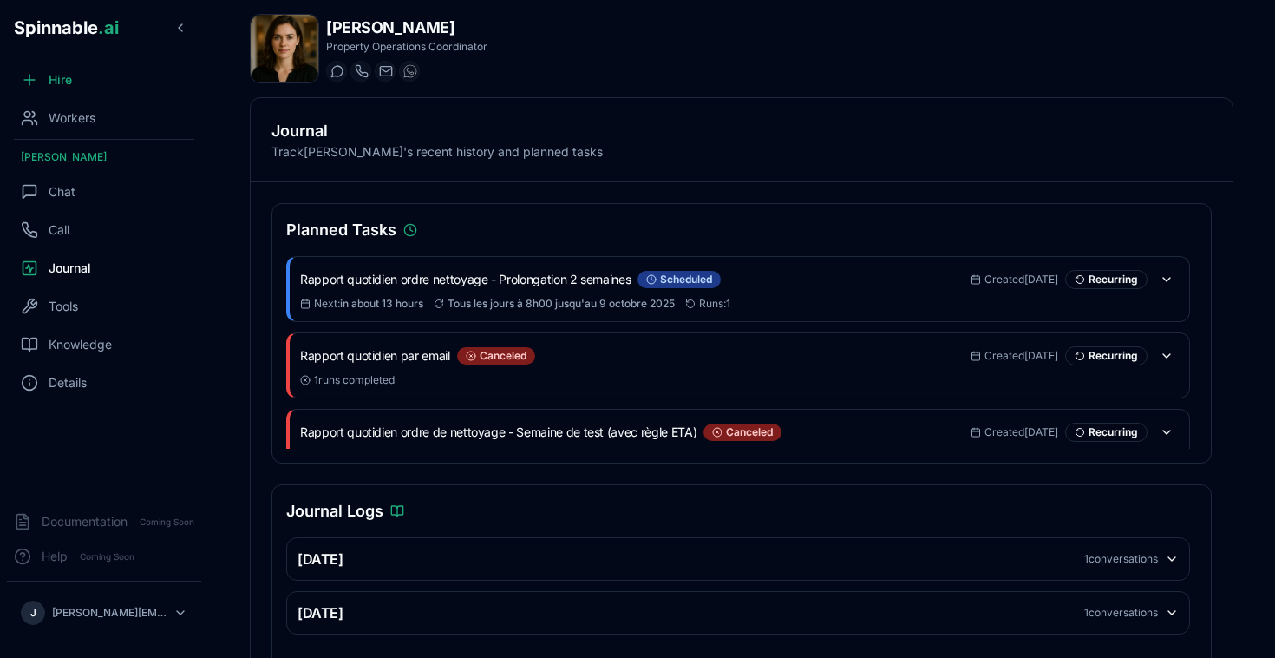
click at [938, 77] on div "[PERSON_NAME] Property Operations Coordinator Start a chat Start a call [PERSON…" at bounding box center [742, 48] width 984 height 69
